Goal: Task Accomplishment & Management: Complete application form

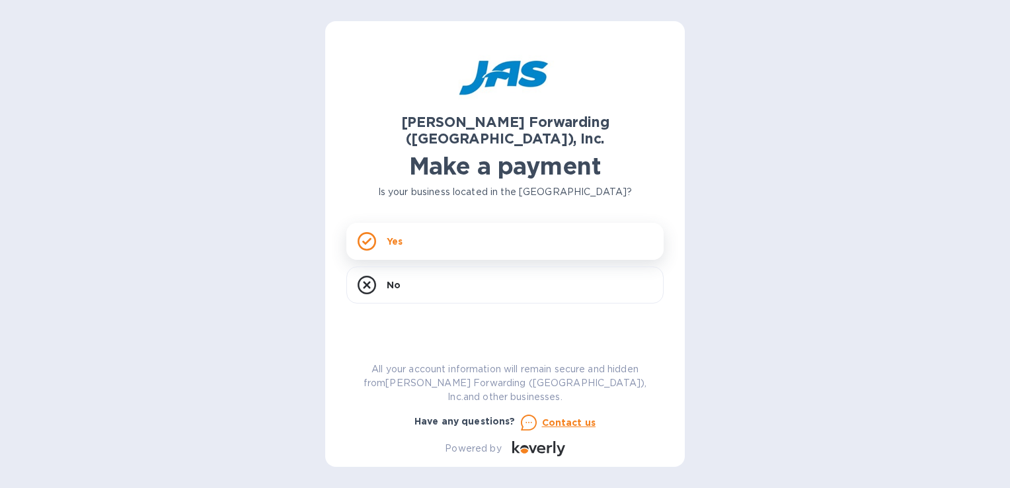
click at [408, 223] on div "Yes" at bounding box center [504, 241] width 317 height 37
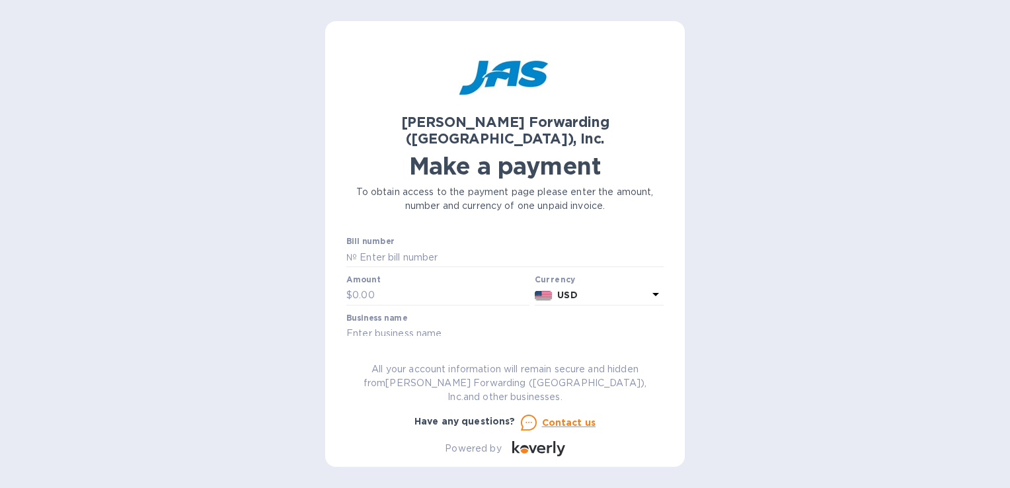
click at [448, 237] on div "Bill number №" at bounding box center [504, 252] width 317 height 30
click at [450, 247] on input "text" at bounding box center [510, 257] width 307 height 20
paste input "CVG503366896"
type input "CVG503366896"
click at [423, 286] on input "text" at bounding box center [440, 296] width 177 height 20
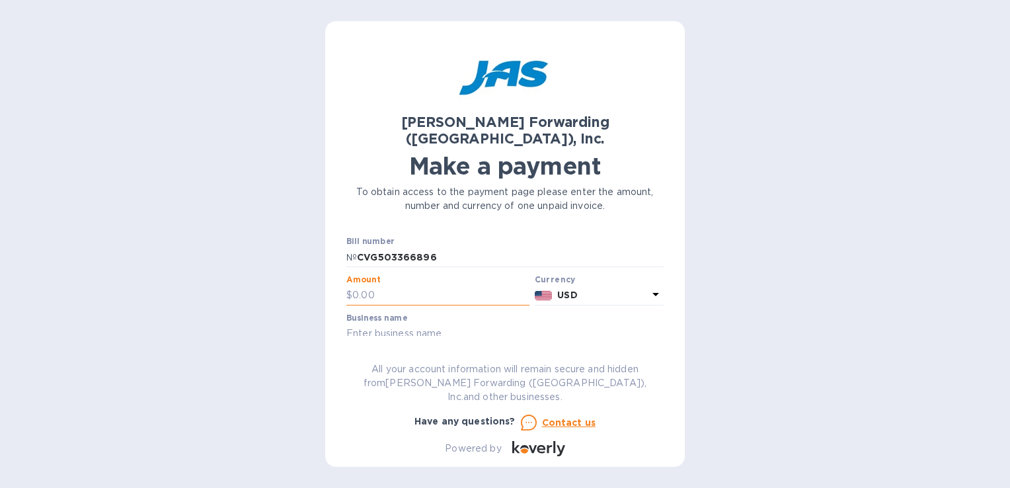
click at [394, 286] on input "text" at bounding box center [440, 296] width 177 height 20
type input "1,143.33"
click at [452, 324] on input "text" at bounding box center [504, 334] width 317 height 20
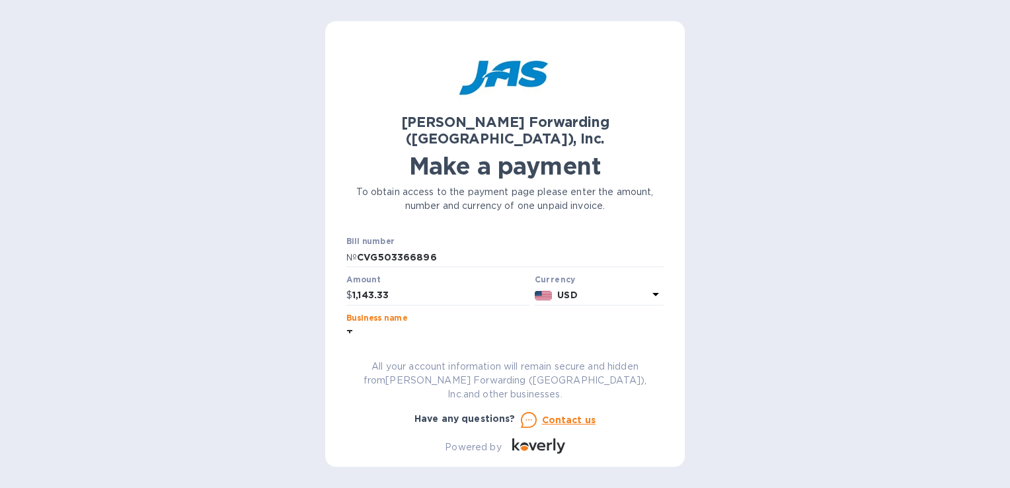
type input "Tokin America Corporation"
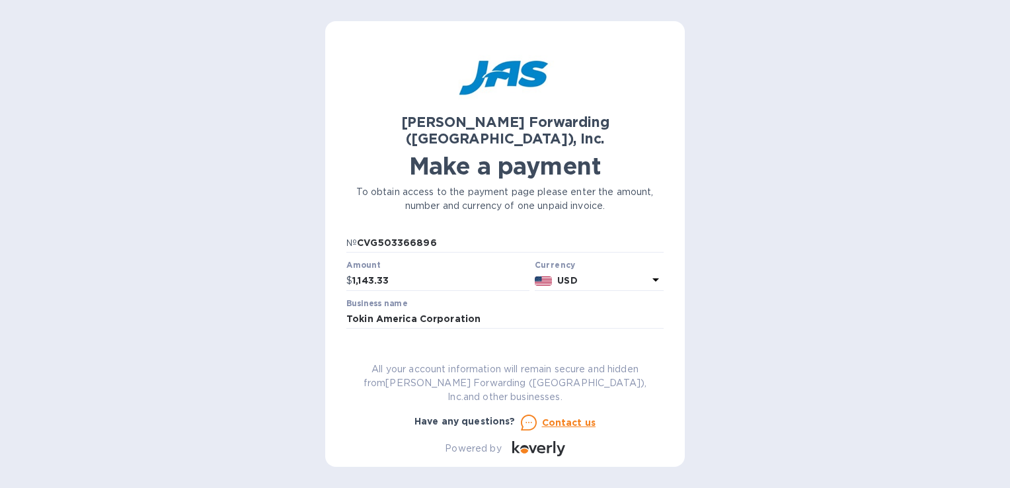
click at [417, 347] on input "text" at bounding box center [504, 357] width 317 height 20
click at [422, 347] on input "PO390" at bounding box center [504, 357] width 317 height 20
paste input "IN25061801"
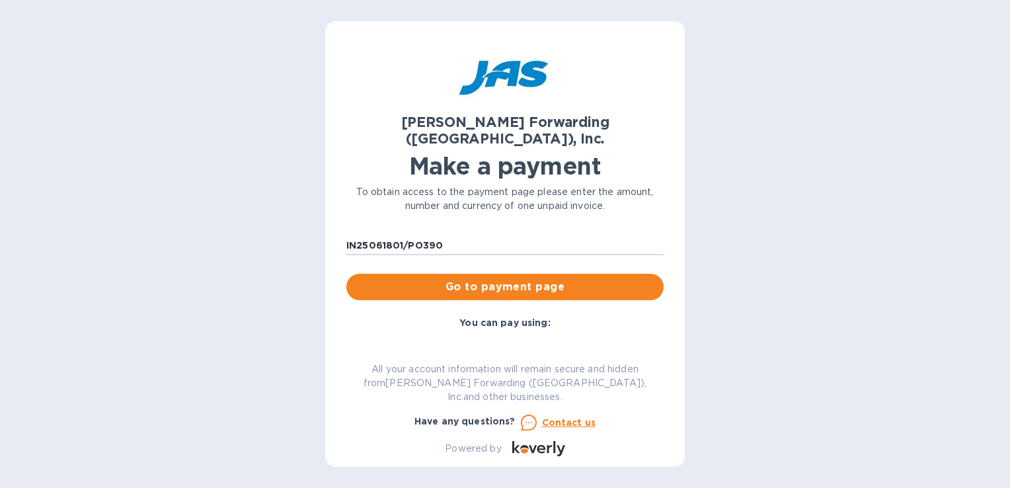
scroll to position [151, 0]
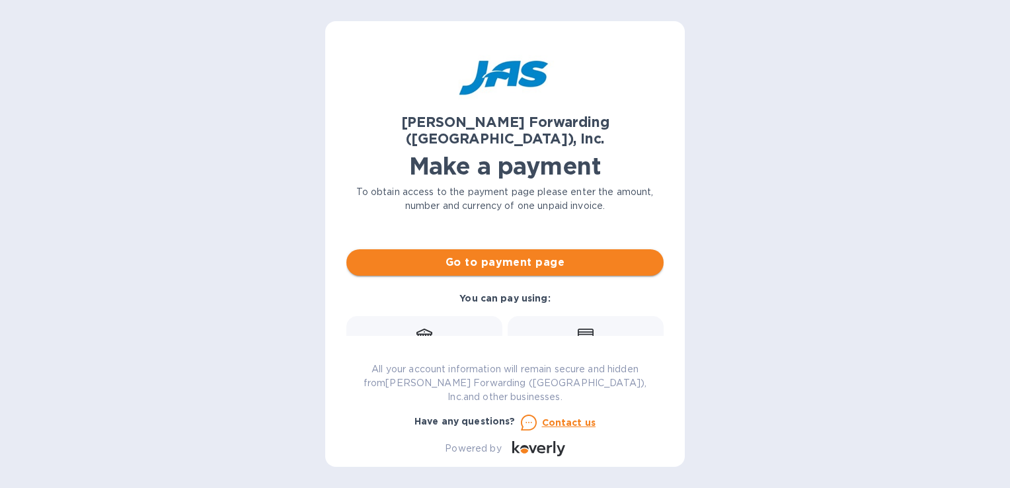
type input "IN25061801/PO390"
click at [505, 254] on button "Go to payment page" at bounding box center [504, 262] width 317 height 26
